Goal: Communication & Community: Ask a question

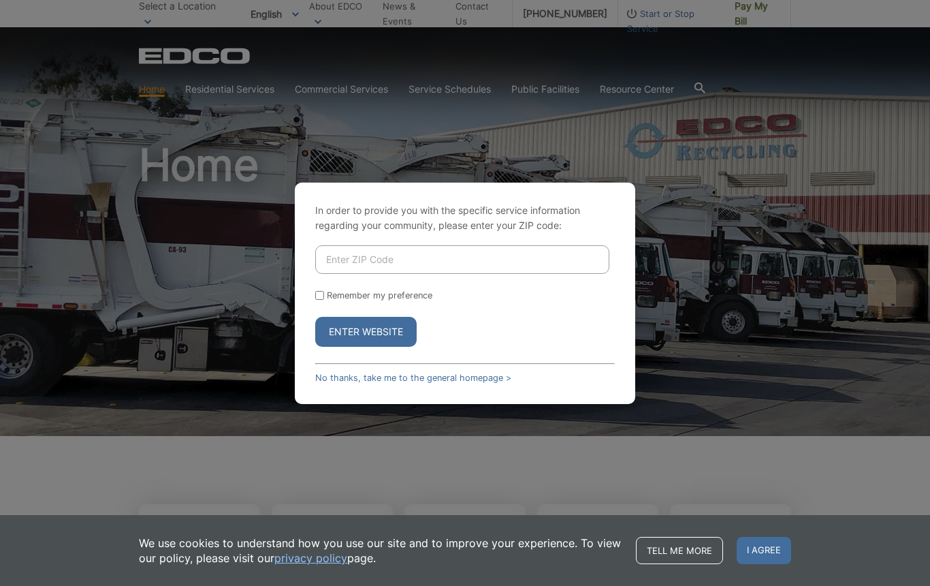
click at [381, 264] on input "Enter ZIP Code" at bounding box center [462, 259] width 294 height 29
type input "92026"
click at [315, 317] on button "Enter Website" at bounding box center [365, 332] width 101 height 30
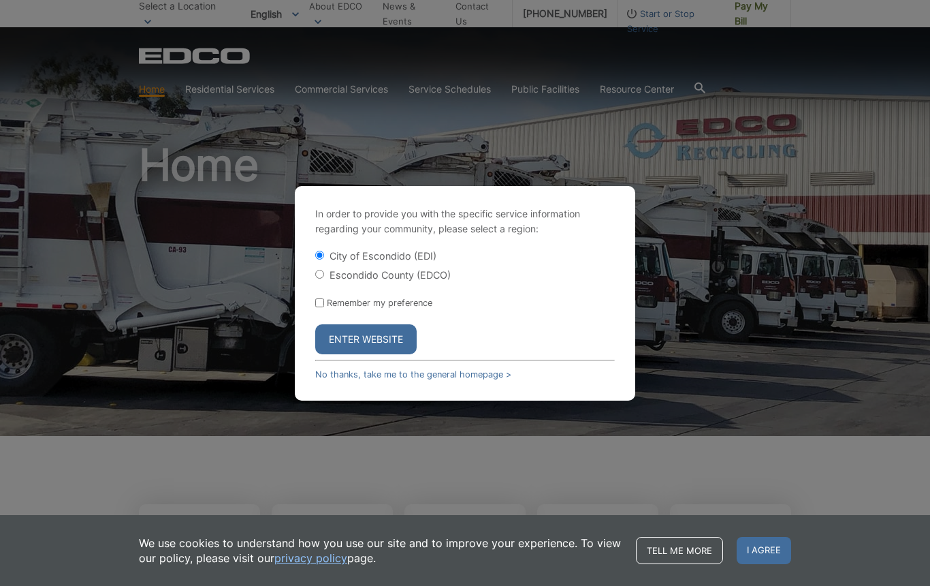
click at [385, 276] on label "Escondido County (EDCO)" at bounding box center [390, 275] width 121 height 12
click at [324, 276] on input "Escondido County (EDCO)" at bounding box center [319, 274] width 9 height 9
radio input "true"
click at [367, 289] on form "City of Escondido (EDI) Escondido County (EDCO) Remember my preference Enter We…" at bounding box center [465, 302] width 300 height 106
click at [317, 302] on input "Remember my preference" at bounding box center [319, 302] width 9 height 9
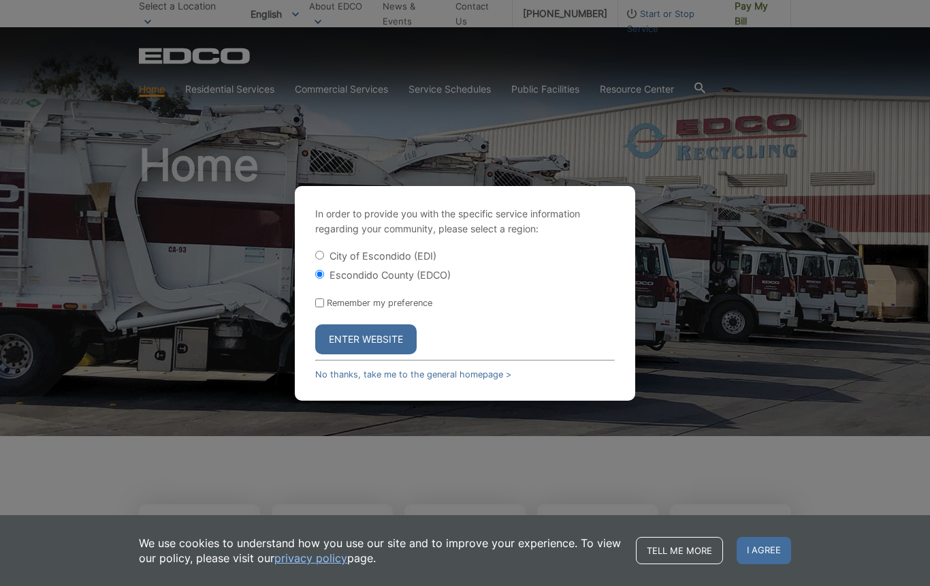
checkbox input "true"
click at [331, 325] on button "Enter Website" at bounding box center [365, 339] width 101 height 30
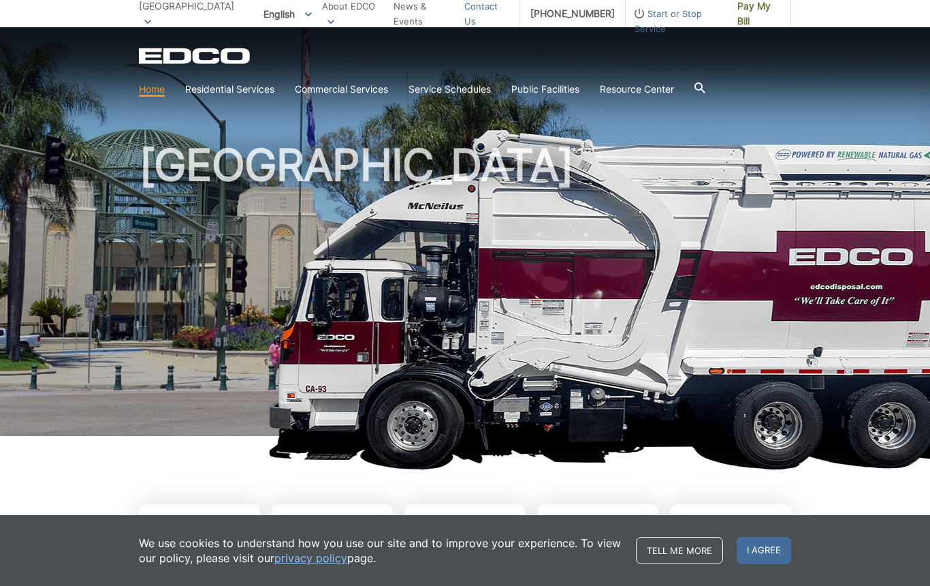
click at [472, 19] on link "Contact Us" at bounding box center [486, 14] width 45 height 30
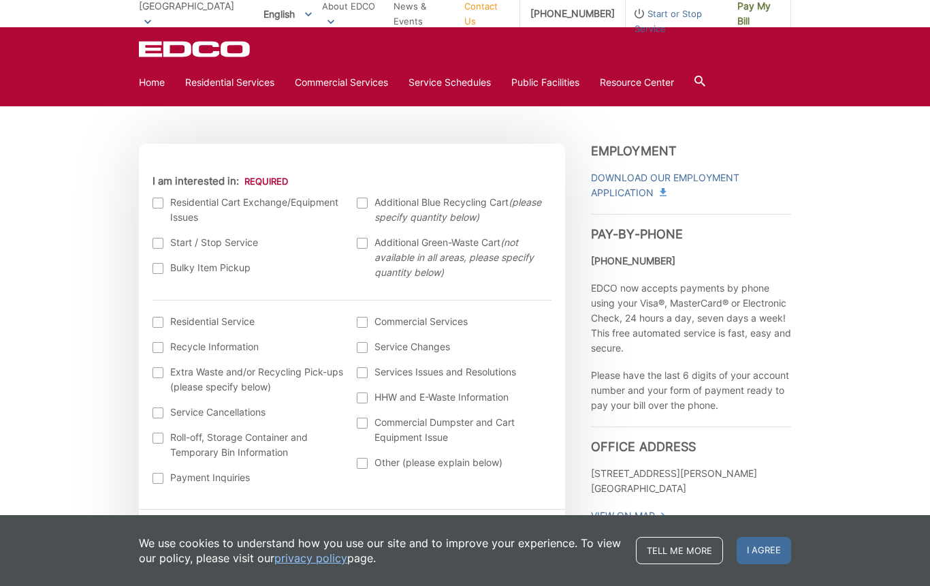
scroll to position [378, 0]
click at [158, 199] on div at bounding box center [158, 201] width 11 height 11
click at [0, 0] on input "I am interested in:" at bounding box center [0, 0] width 0 height 0
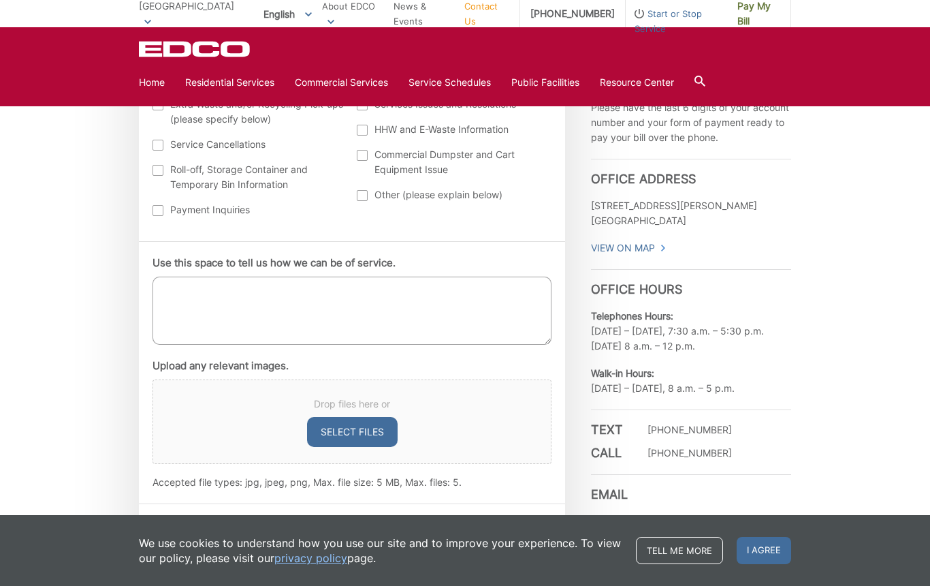
scroll to position [649, 0]
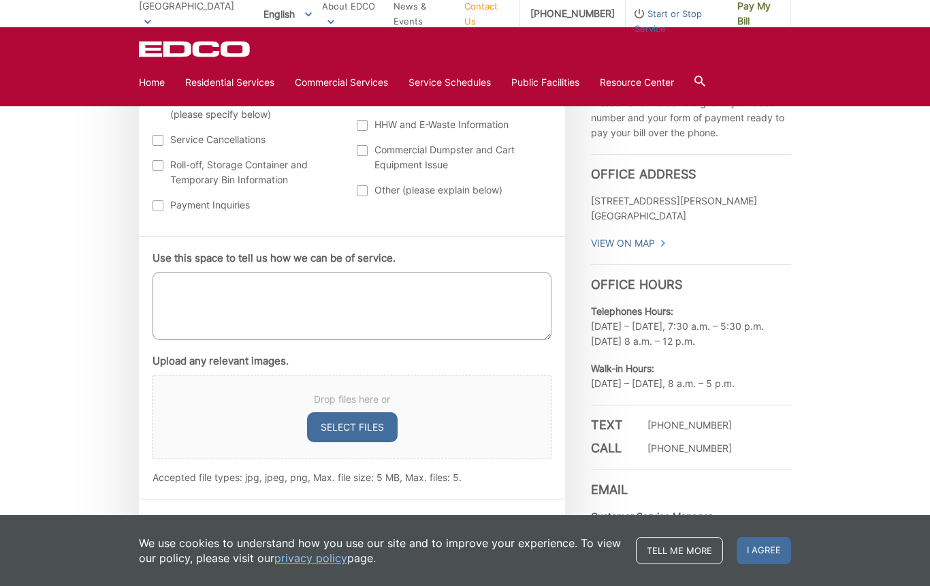
click at [194, 289] on textarea "Use this space to tell us how we can be of service." at bounding box center [352, 306] width 399 height 68
click at [400, 286] on textarea "I would like to request a green bin replacement. We had 2 bins replaced earlier…" at bounding box center [352, 306] width 399 height 68
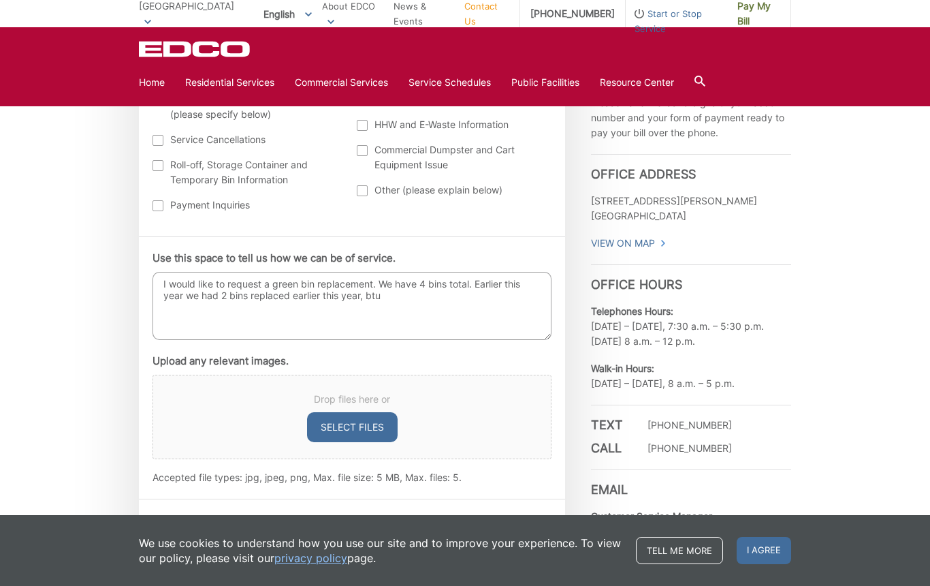
drag, startPoint x: 289, startPoint y: 296, endPoint x: 289, endPoint y: 306, distance: 9.5
click at [289, 306] on textarea "I would like to request a green bin replacement. We have 4 bins total. Earlier …" at bounding box center [352, 306] width 399 height 68
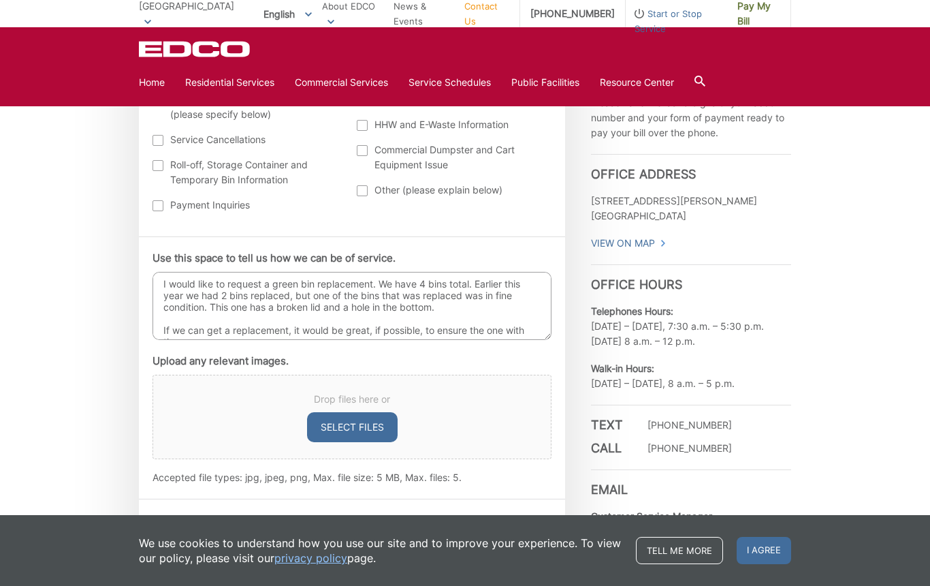
scroll to position [8, 0]
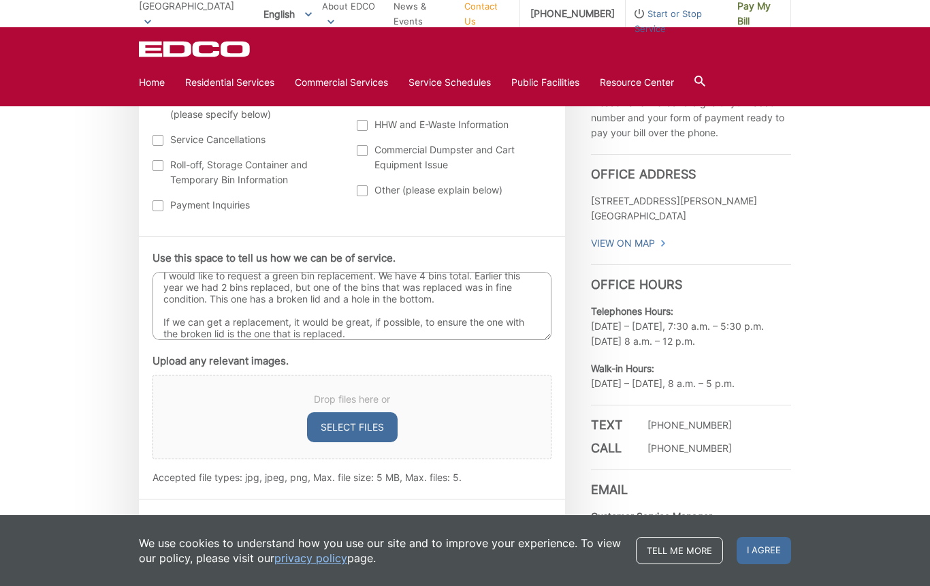
type textarea "I would like to request a green bin replacement. We have 4 bins total. Earlier …"
click at [380, 426] on button "Select files" at bounding box center [352, 427] width 91 height 30
type input "C:\fakepath\Screenshot 2025-09-28 at 1.22.18 PM.png"
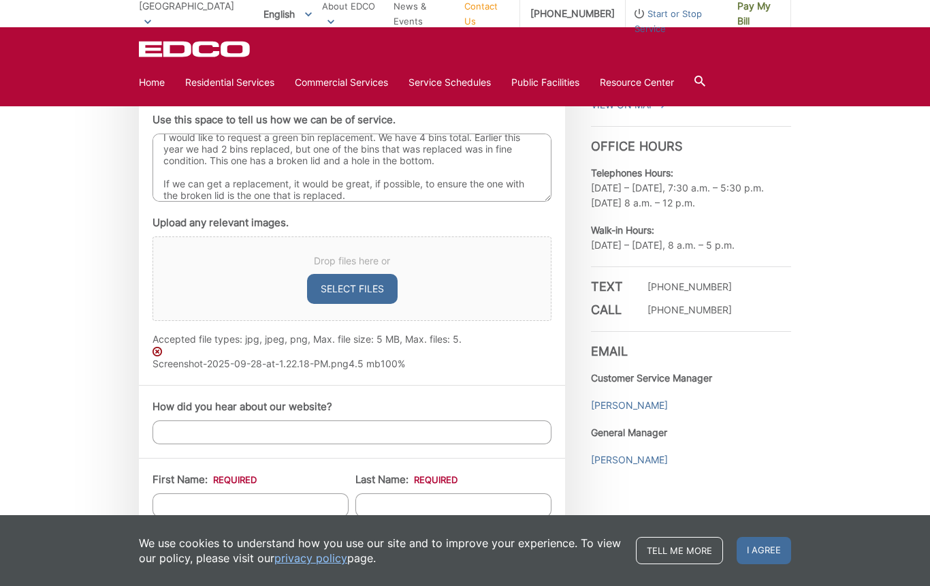
scroll to position [807, 0]
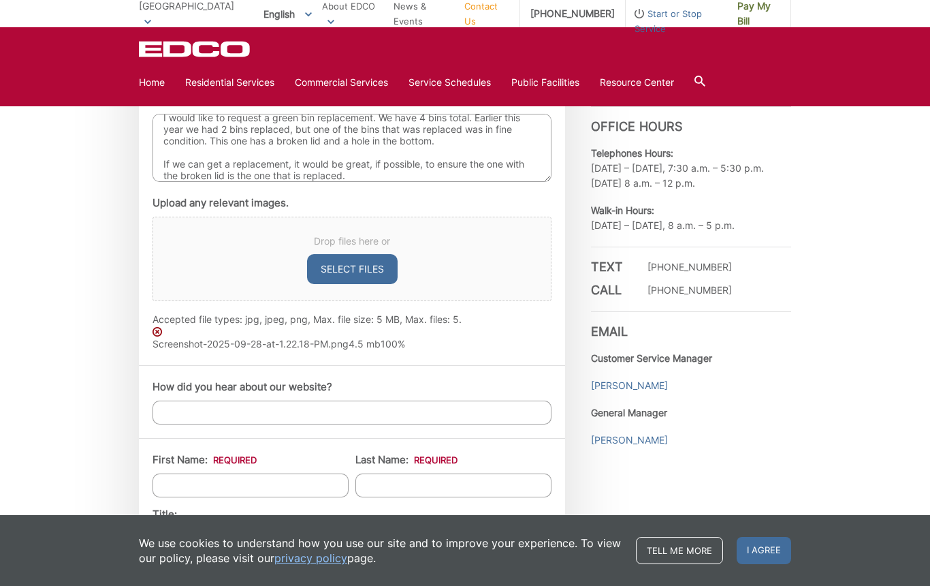
click at [366, 272] on button "Select files" at bounding box center [352, 269] width 91 height 30
type input "C:\fakepath\Screenshot 2025-09-28 at 1.22.18 PM.jpeg"
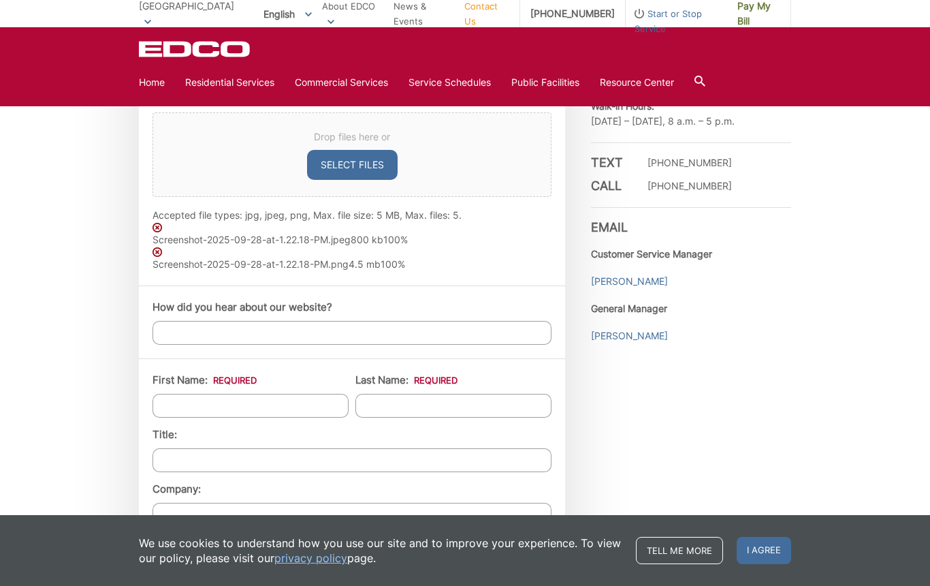
scroll to position [914, 0]
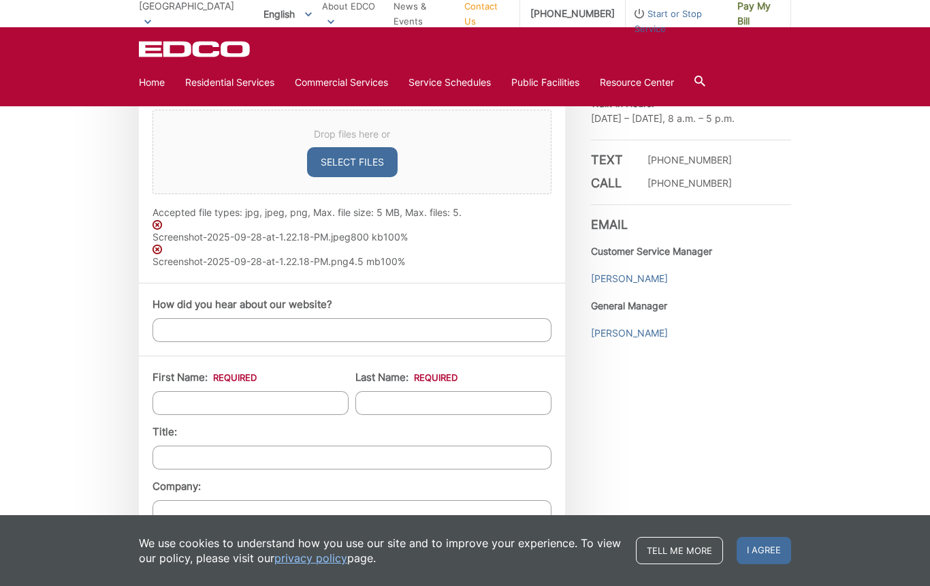
click at [157, 223] on img at bounding box center [158, 225] width 10 height 10
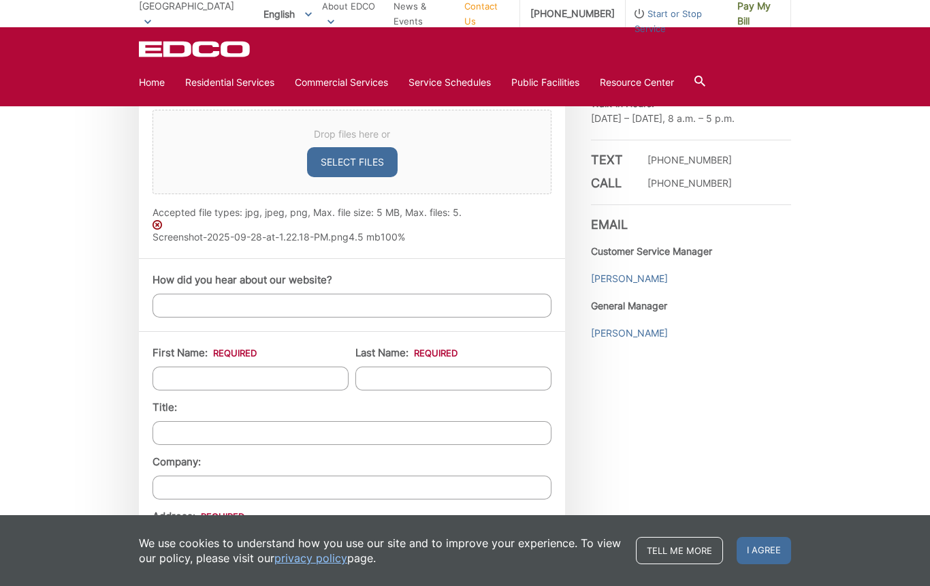
click at [187, 304] on input "How did you hear about our website?" at bounding box center [352, 305] width 399 height 24
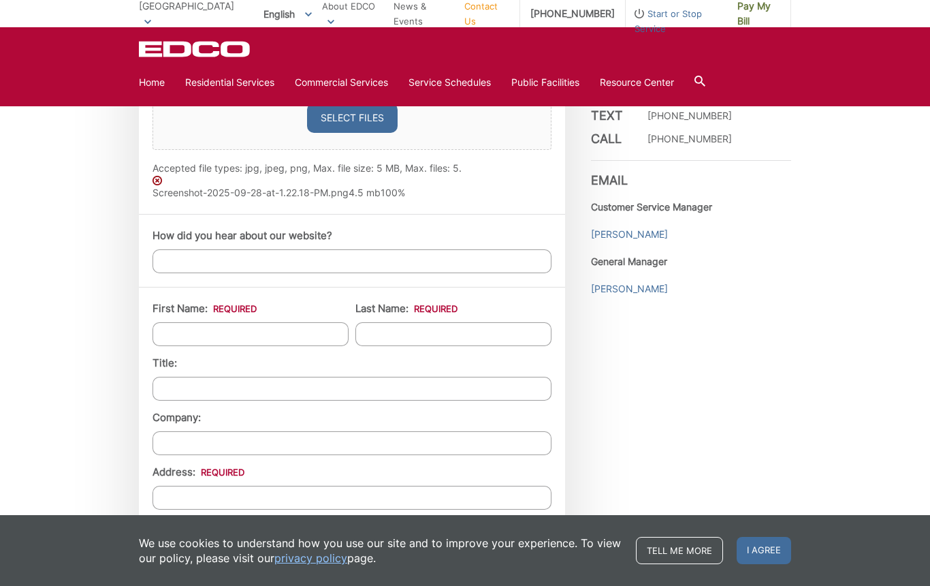
scroll to position [987, 0]
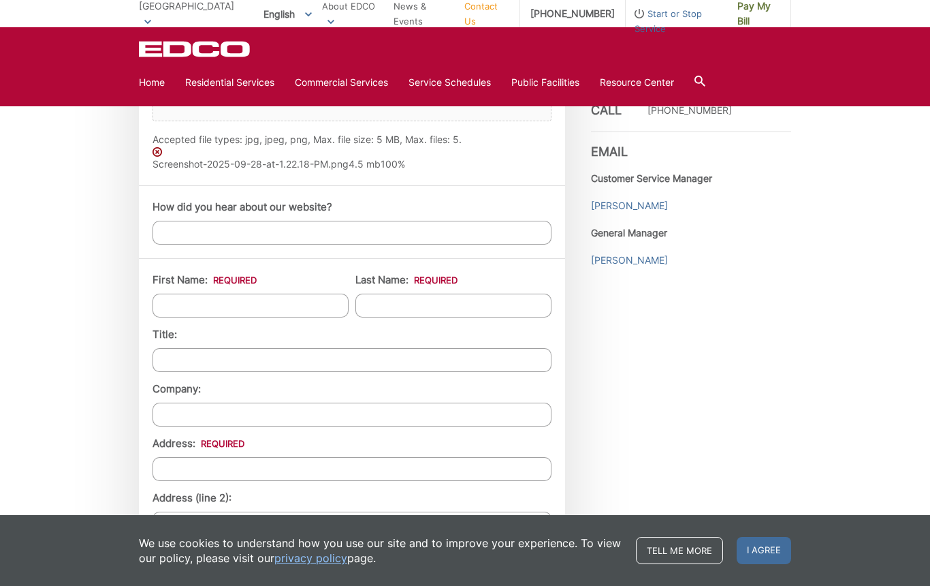
click at [187, 300] on input "First Name: *" at bounding box center [251, 305] width 196 height 24
type input "Liz"
click at [409, 309] on input "Last Name: *" at bounding box center [453, 305] width 196 height 24
type input "Peterson"
type input "28303 Crescent Hill Way"
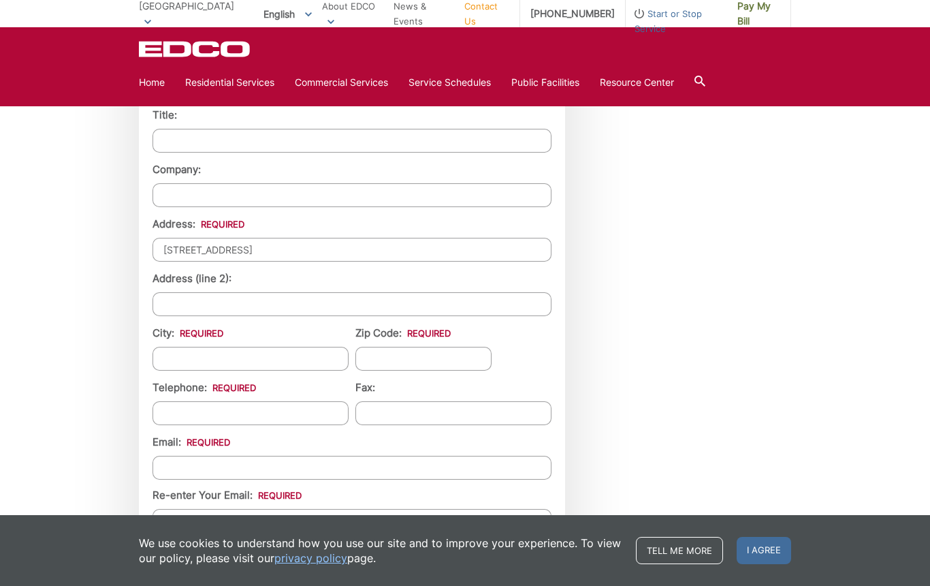
scroll to position [1214, 0]
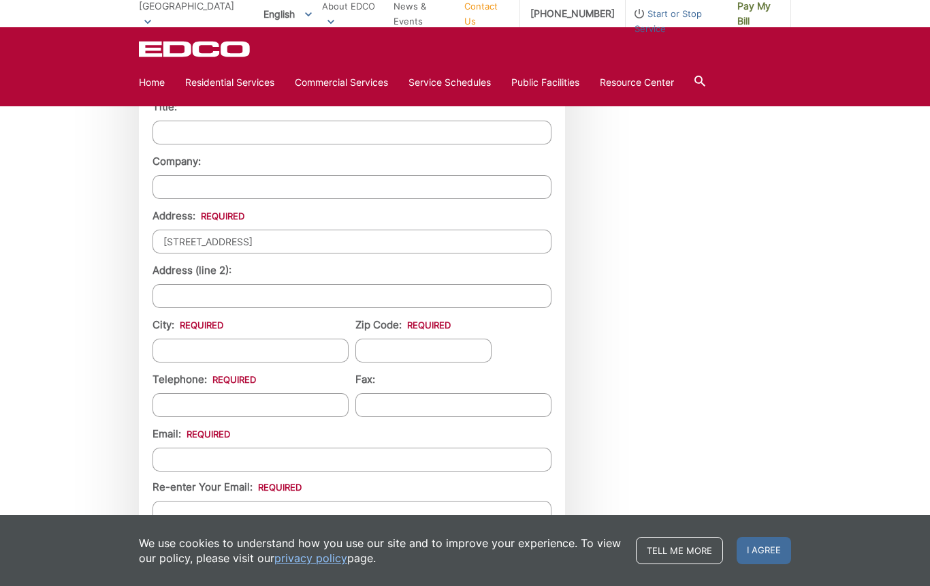
click at [285, 334] on li "City: *" at bounding box center [251, 339] width 196 height 45
click at [283, 349] on input "City: *" at bounding box center [251, 350] width 196 height 24
type input "Escondido"
type input "C"
type input "92026"
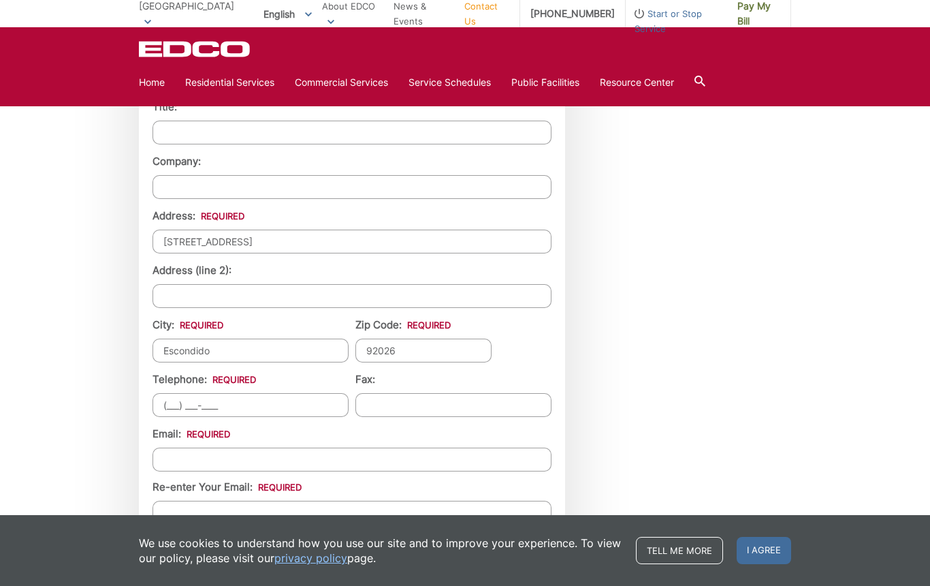
click at [219, 410] on input "(___) ___-____" at bounding box center [251, 405] width 196 height 24
type input "(651) 442-1573"
click at [238, 464] on input "Email *" at bounding box center [352, 459] width 399 height 24
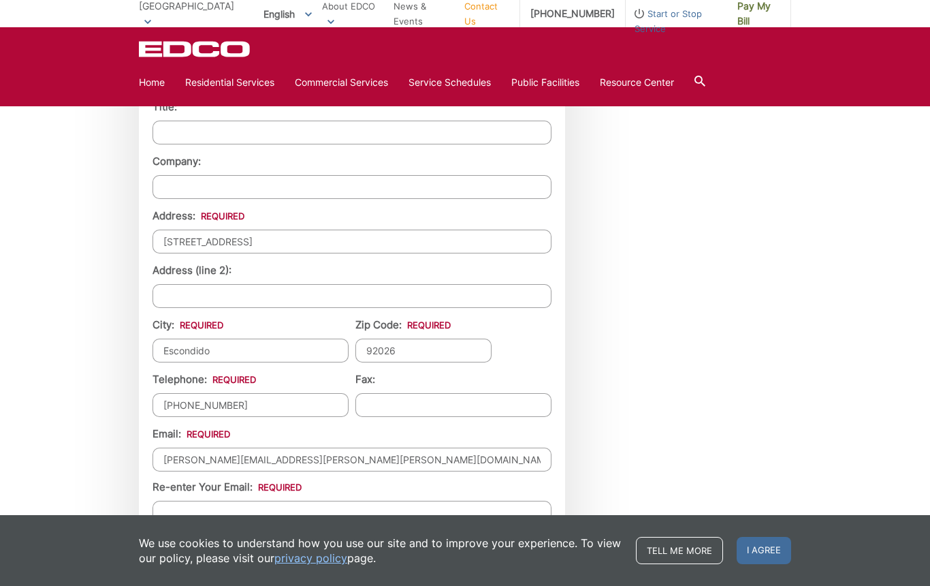
type input "elizabeth.rae.peterson@gmail.com"
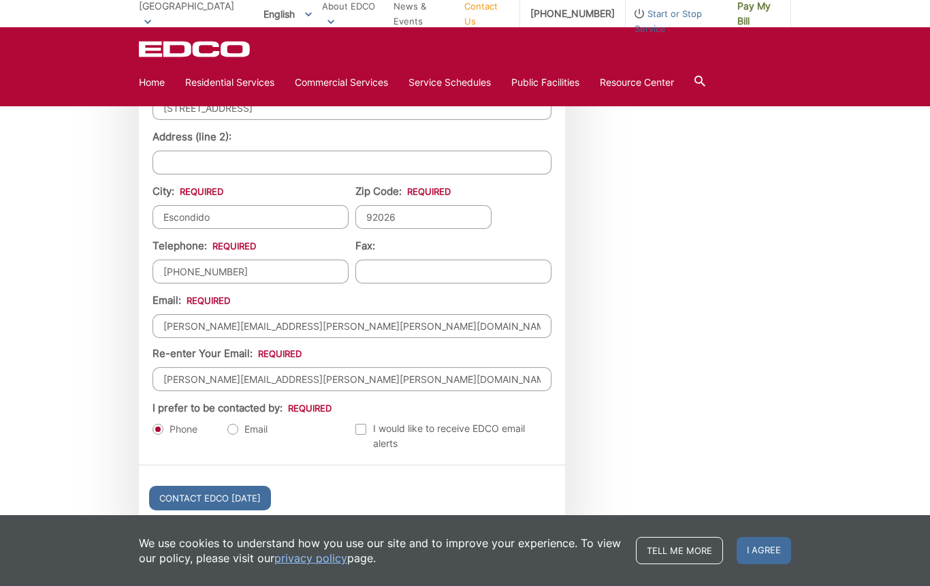
scroll to position [1442, 0]
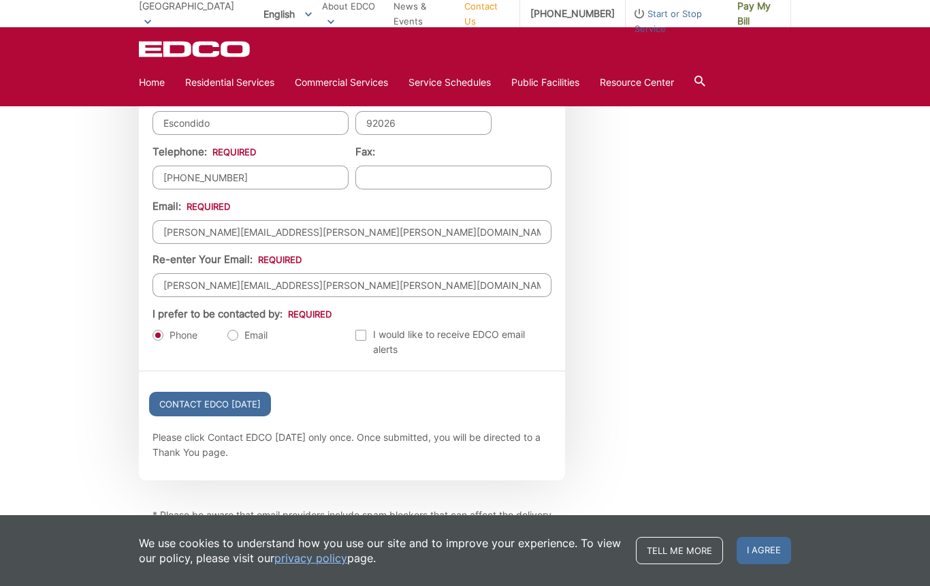
type input "elizabeth.rae.peterson@gmail.com"
click at [235, 334] on label "Email" at bounding box center [247, 335] width 40 height 14
radio input "true"
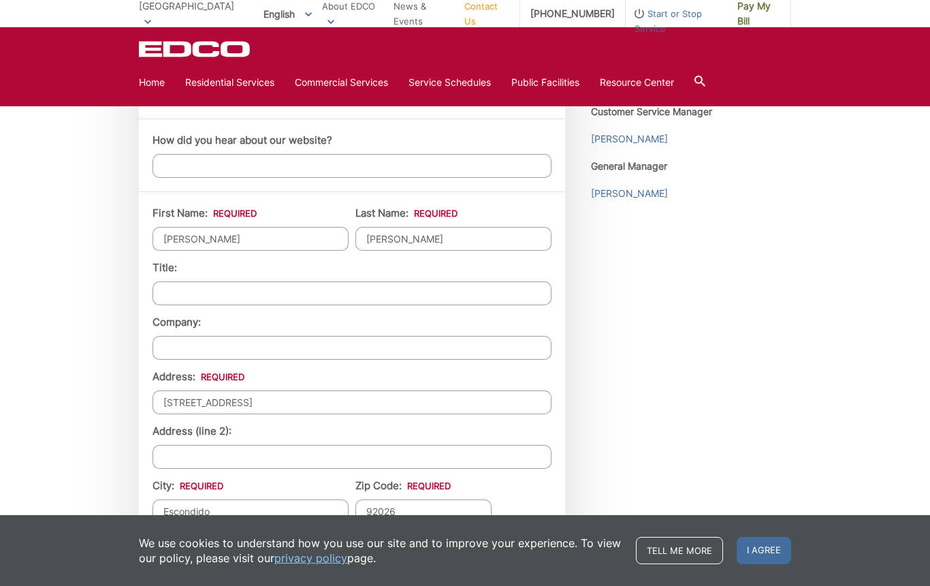
scroll to position [1039, 0]
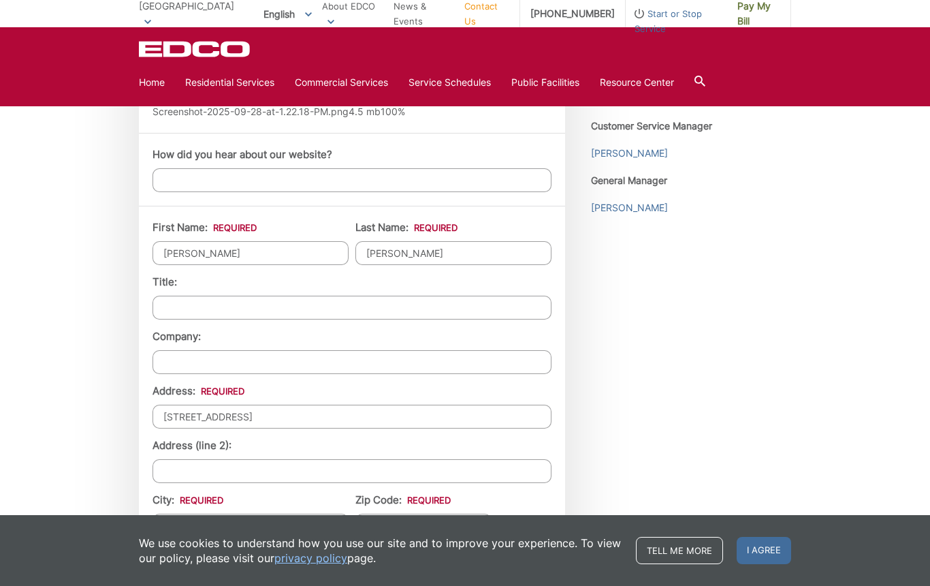
click at [176, 249] on input "Liz" at bounding box center [251, 253] width 196 height 24
type input "Anthony"
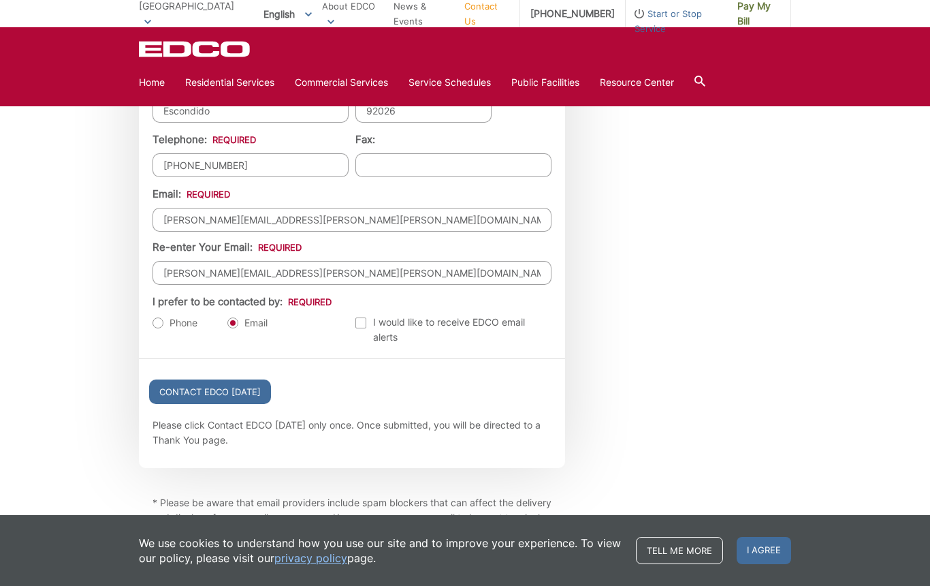
scroll to position [1508, 0]
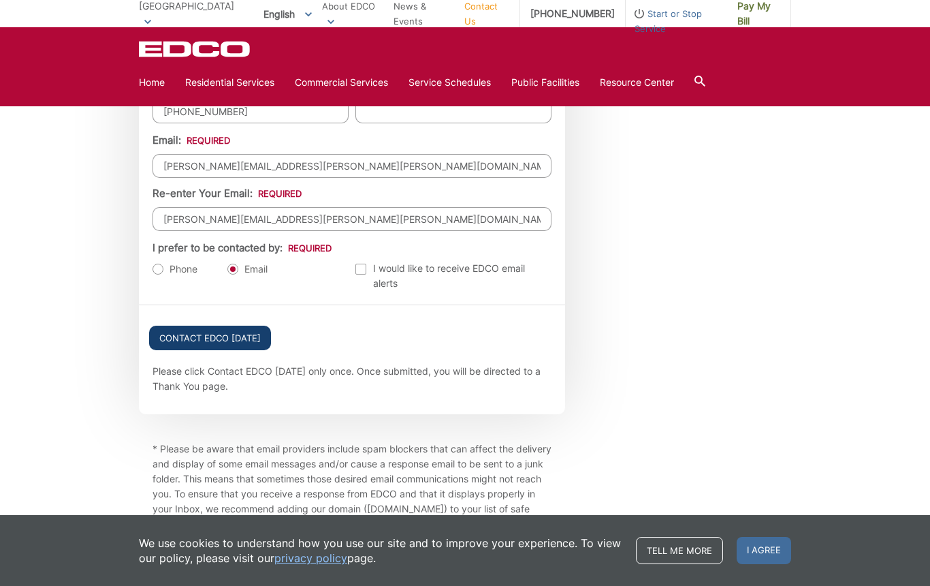
type input "Jercinovich"
click at [195, 337] on input "Contact EDCO Today" at bounding box center [210, 337] width 122 height 25
